Goal: Task Accomplishment & Management: Manage account settings

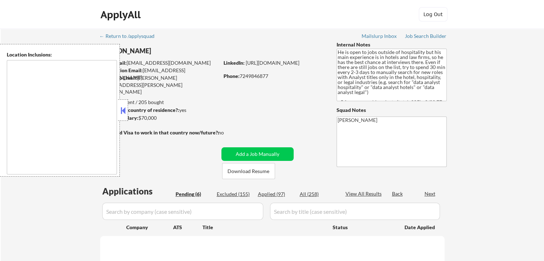
type textarea "[GEOGRAPHIC_DATA], [GEOGRAPHIC_DATA] [GEOGRAPHIC_DATA], [GEOGRAPHIC_DATA] [GEOG…"
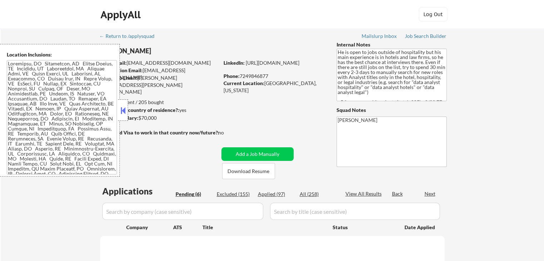
select select ""pending""
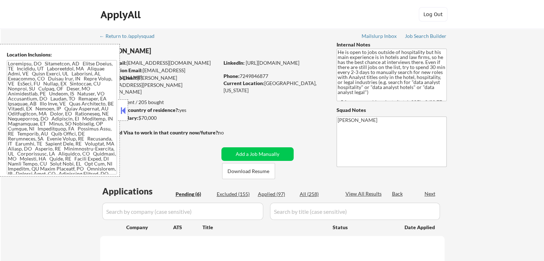
select select ""pending""
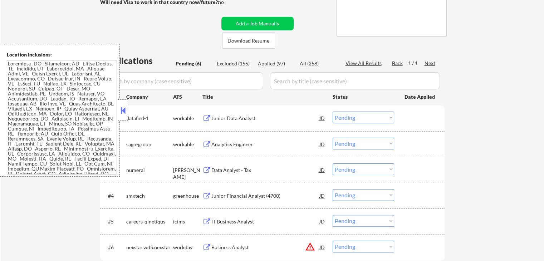
scroll to position [143, 0]
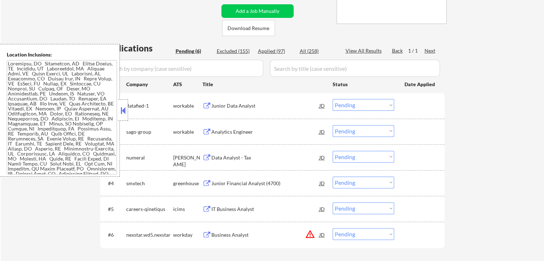
click at [205, 103] on button at bounding box center [206, 106] width 9 height 7
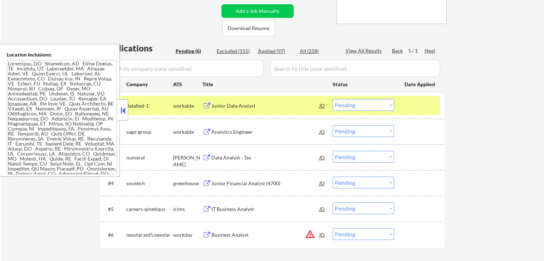
click at [209, 132] on button at bounding box center [206, 132] width 9 height 7
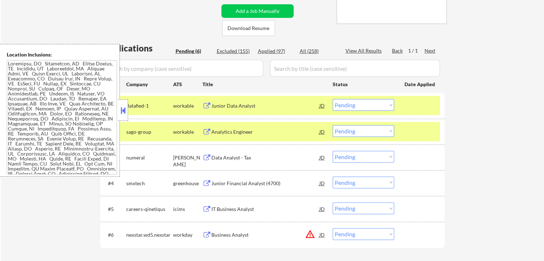
click at [210, 155] on button at bounding box center [206, 157] width 9 height 7
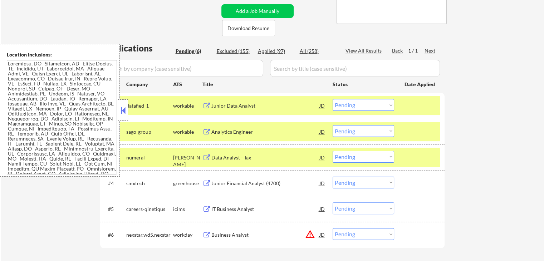
click at [210, 180] on div "Junior Financial Analyst (4700) JD" at bounding box center [263, 183] width 123 height 13
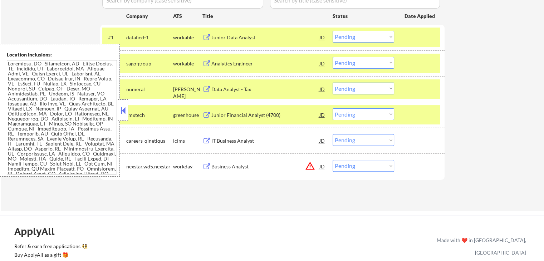
scroll to position [215, 0]
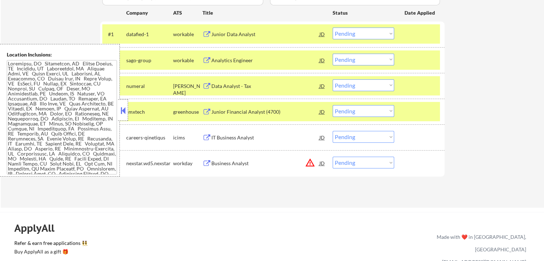
click at [345, 165] on select "Choose an option... Pending Applied Excluded (Questions) Excluded (Expired) Exc…" at bounding box center [364, 163] width 62 height 12
click at [323, 163] on div "JD" at bounding box center [322, 163] width 7 height 13
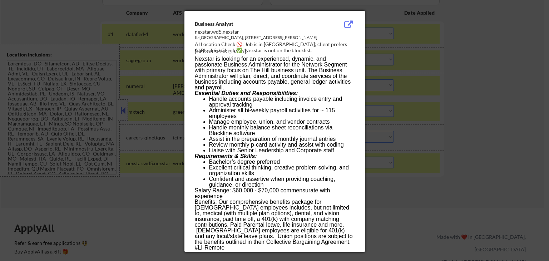
click at [480, 143] on div at bounding box center [274, 130] width 549 height 261
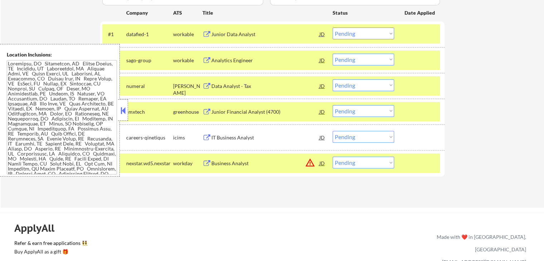
scroll to position [0, 0]
click at [357, 165] on select "Choose an option... Pending Applied Excluded (Questions) Excluded (Expired) Exc…" at bounding box center [364, 163] width 62 height 12
select select ""excluded__location_""
click at [333, 157] on select "Choose an option... Pending Applied Excluded (Questions) Excluded (Expired) Exc…" at bounding box center [364, 163] width 62 height 12
click at [294, 188] on div "Applications Pending (6) Excluded (155) Applied (97) All (258) View All Results…" at bounding box center [272, 82] width 344 height 223
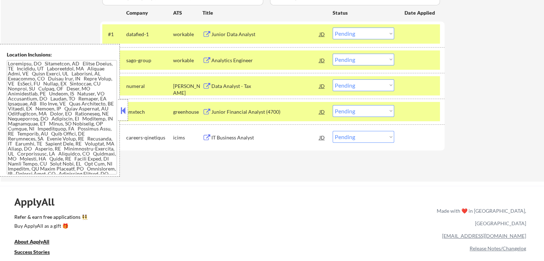
click at [358, 38] on select "Choose an option... Pending Applied Excluded (Questions) Excluded (Expired) Exc…" at bounding box center [364, 34] width 62 height 12
click at [333, 28] on select "Choose an option... Pending Applied Excluded (Questions) Excluded (Expired) Exc…" at bounding box center [364, 34] width 62 height 12
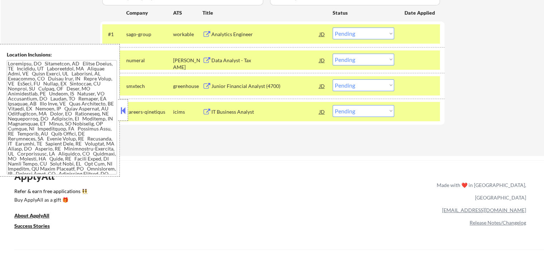
click at [230, 36] on div "Analytics Engineer" at bounding box center [265, 34] width 108 height 7
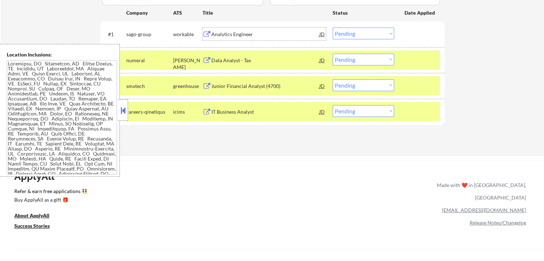
click at [347, 32] on select "Choose an option... Pending Applied Excluded (Questions) Excluded (Expired) Exc…" at bounding box center [364, 34] width 62 height 12
click at [333, 28] on select "Choose an option... Pending Applied Excluded (Questions) Excluded (Expired) Exc…" at bounding box center [364, 34] width 62 height 12
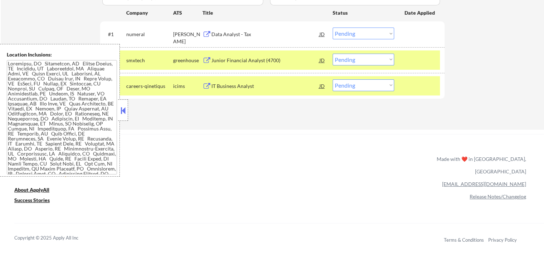
click at [372, 35] on select "Choose an option... Pending Applied Excluded (Questions) Excluded (Expired) Exc…" at bounding box center [364, 34] width 62 height 12
click at [333, 28] on select "Choose an option... Pending Applied Excluded (Questions) Excluded (Expired) Exc…" at bounding box center [364, 34] width 62 height 12
select select ""pending""
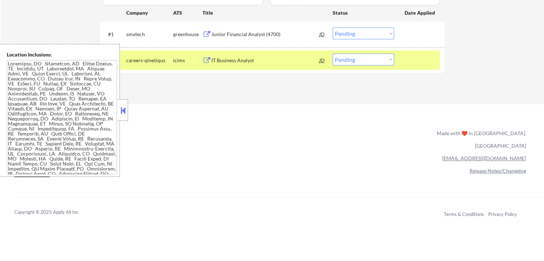
click at [271, 37] on div "Junior Financial Analyst (4700)" at bounding box center [265, 34] width 108 height 7
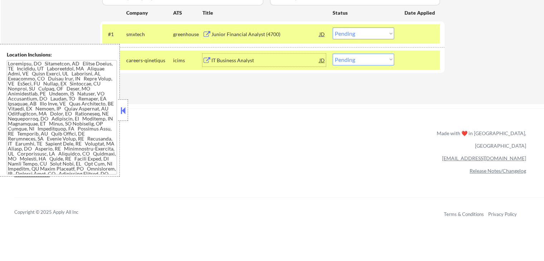
click at [239, 63] on div "IT Business Analyst" at bounding box center [265, 60] width 108 height 7
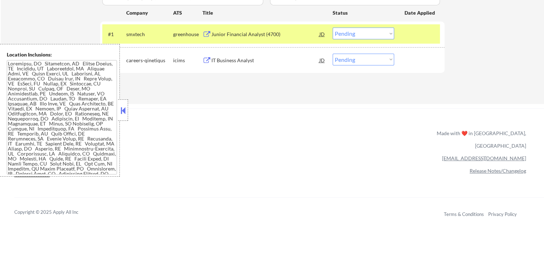
scroll to position [73, 0]
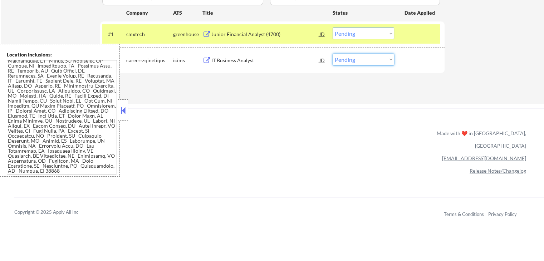
click at [364, 59] on select "Choose an option... Pending Applied Excluded (Questions) Excluded (Expired) Exc…" at bounding box center [364, 60] width 62 height 12
select select ""applied""
click at [333, 54] on select "Choose an option... Pending Applied Excluded (Questions) Excluded (Expired) Exc…" at bounding box center [364, 60] width 62 height 12
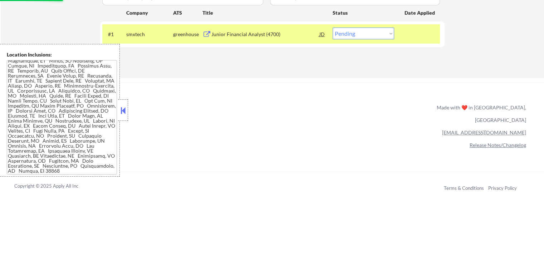
drag, startPoint x: 365, startPoint y: 33, endPoint x: 366, endPoint y: 37, distance: 3.7
click at [366, 34] on select "Choose an option... Pending Applied Excluded (Questions) Excluded (Expired) Exc…" at bounding box center [364, 34] width 62 height 12
select select ""excluded__expired_""
click at [333, 28] on select "Choose an option... Pending Applied Excluded (Questions) Excluded (Expired) Exc…" at bounding box center [364, 34] width 62 height 12
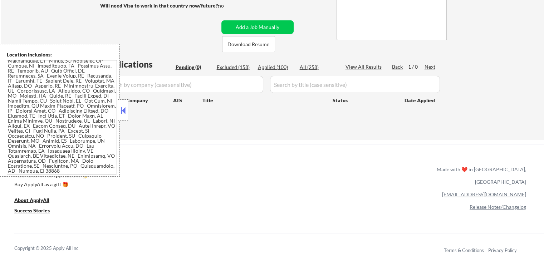
scroll to position [36, 0]
